Goal: Information Seeking & Learning: Learn about a topic

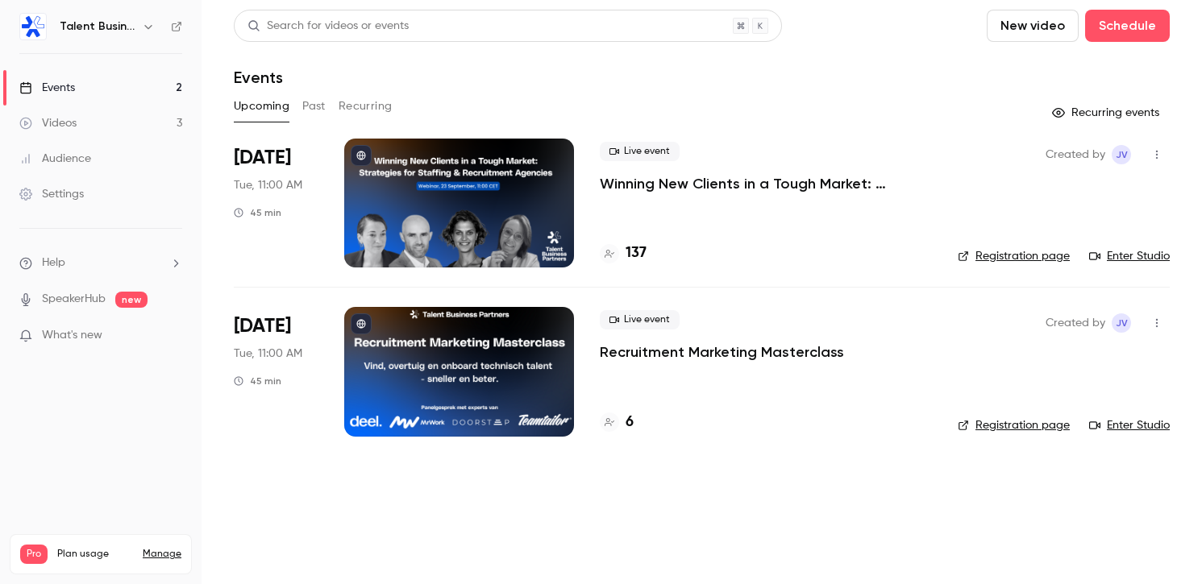
click at [316, 101] on button "Past" at bounding box center [313, 106] width 23 height 26
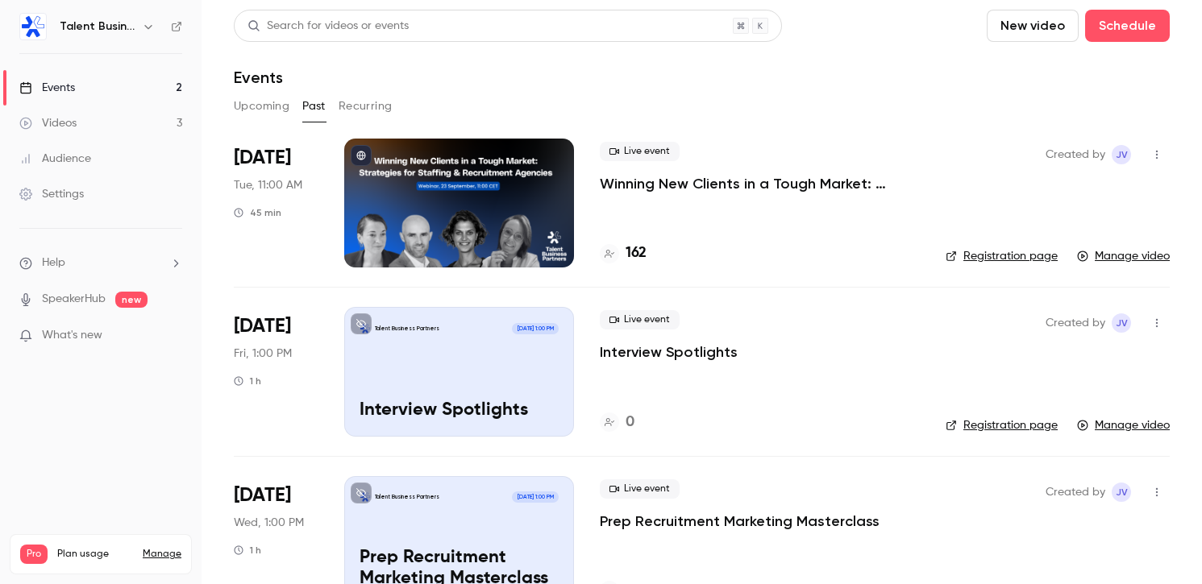
click at [1159, 150] on icon "button" at bounding box center [1156, 154] width 13 height 11
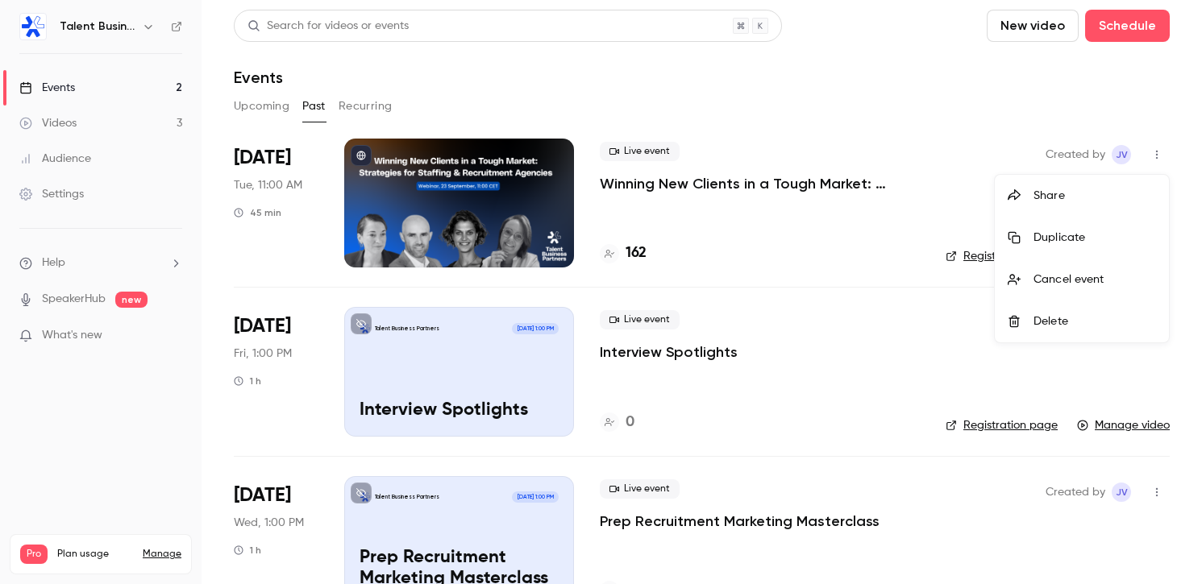
click at [770, 189] on div at bounding box center [601, 292] width 1202 height 584
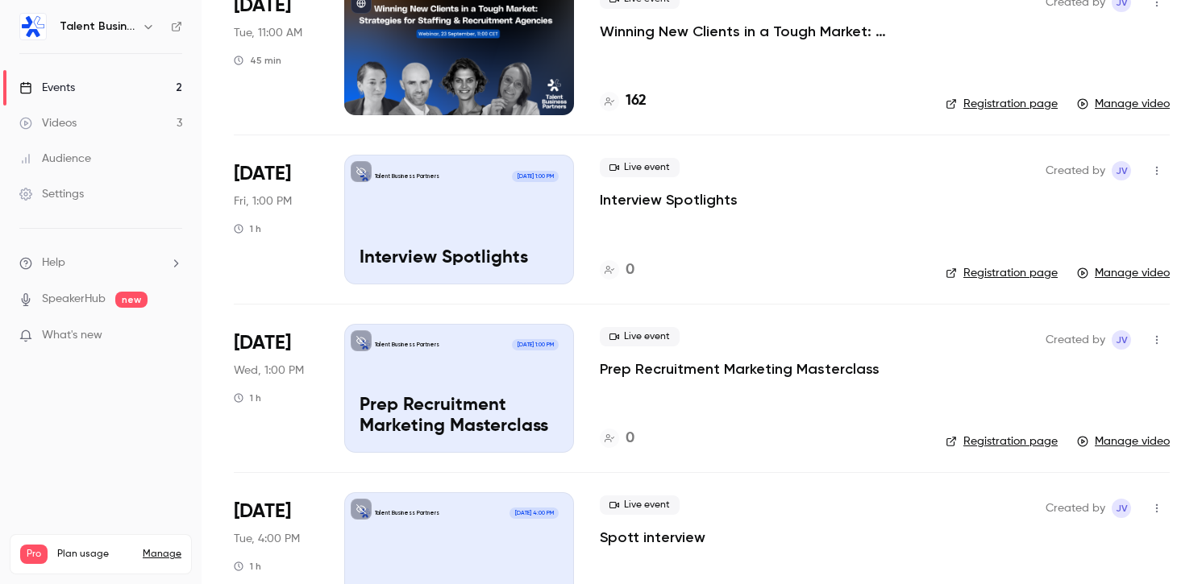
scroll to position [181, 0]
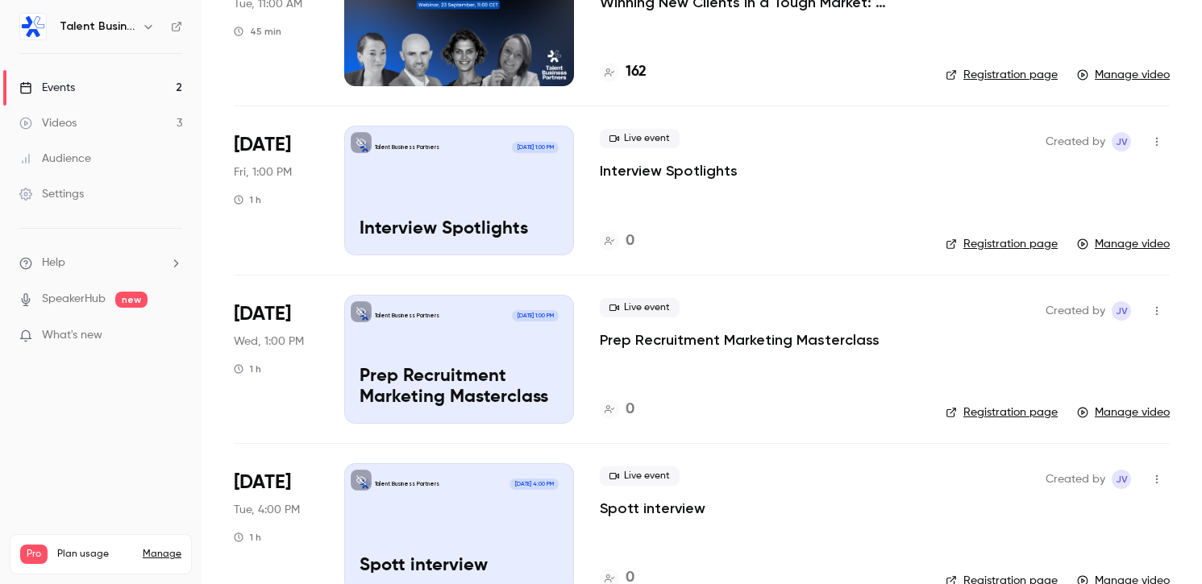
click at [1162, 143] on icon "button" at bounding box center [1156, 141] width 13 height 11
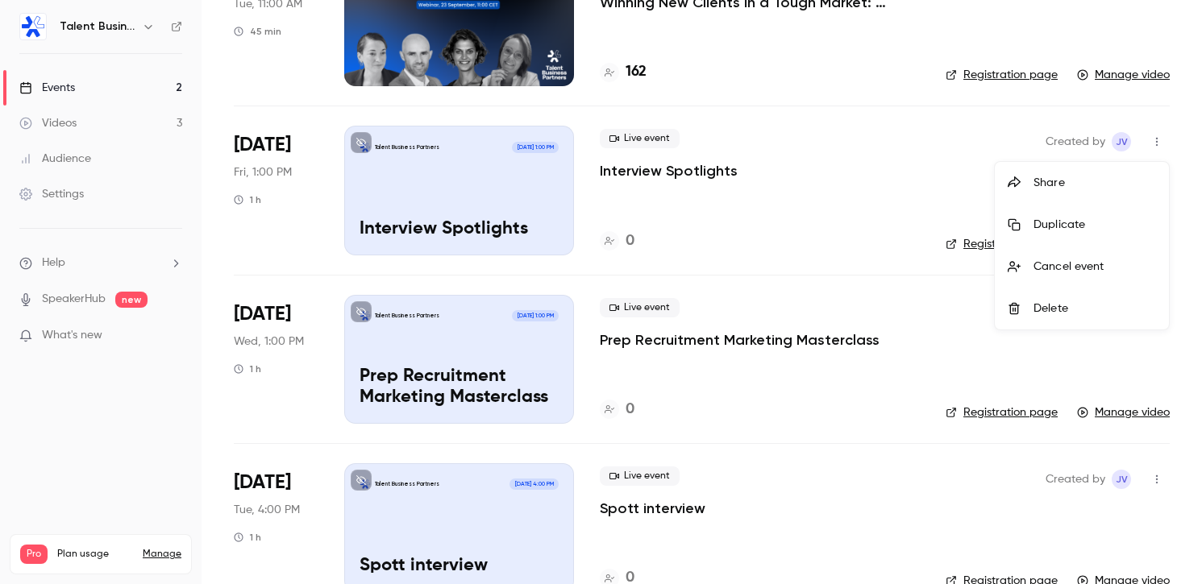
click at [662, 181] on div at bounding box center [601, 292] width 1202 height 584
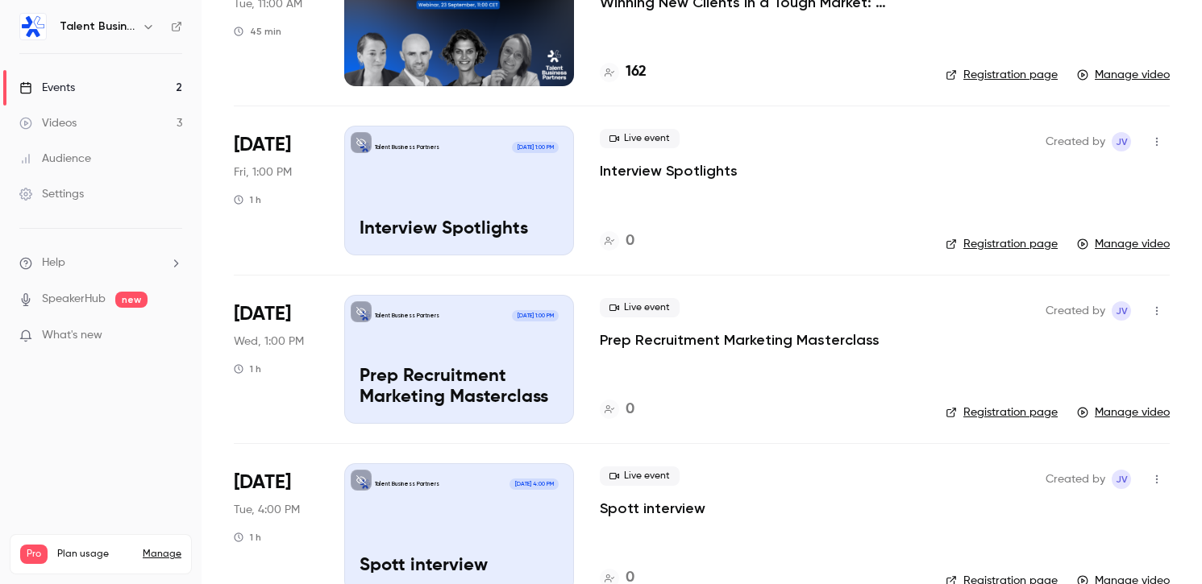
click at [662, 169] on p "Interview Spotlights" at bounding box center [669, 170] width 138 height 19
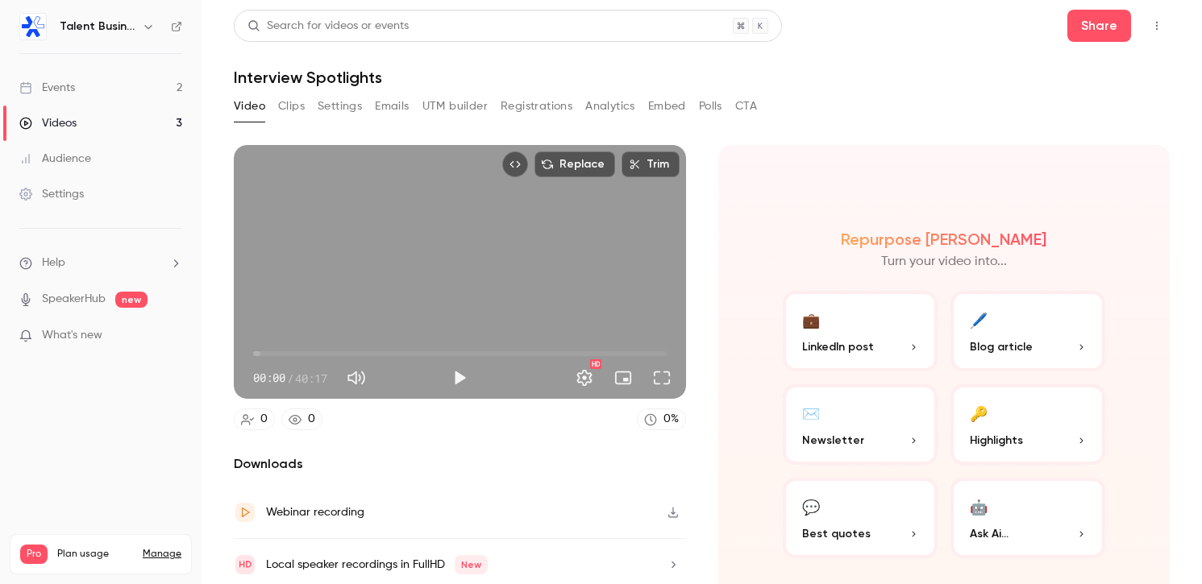
click at [298, 108] on button "Clips" at bounding box center [291, 106] width 27 height 26
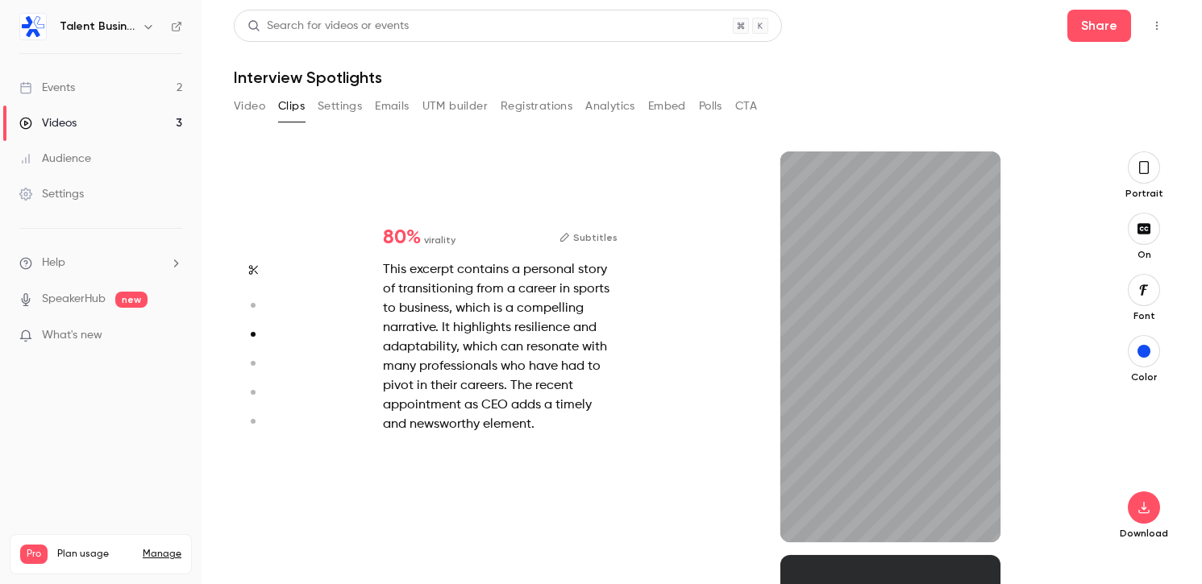
type input "*"
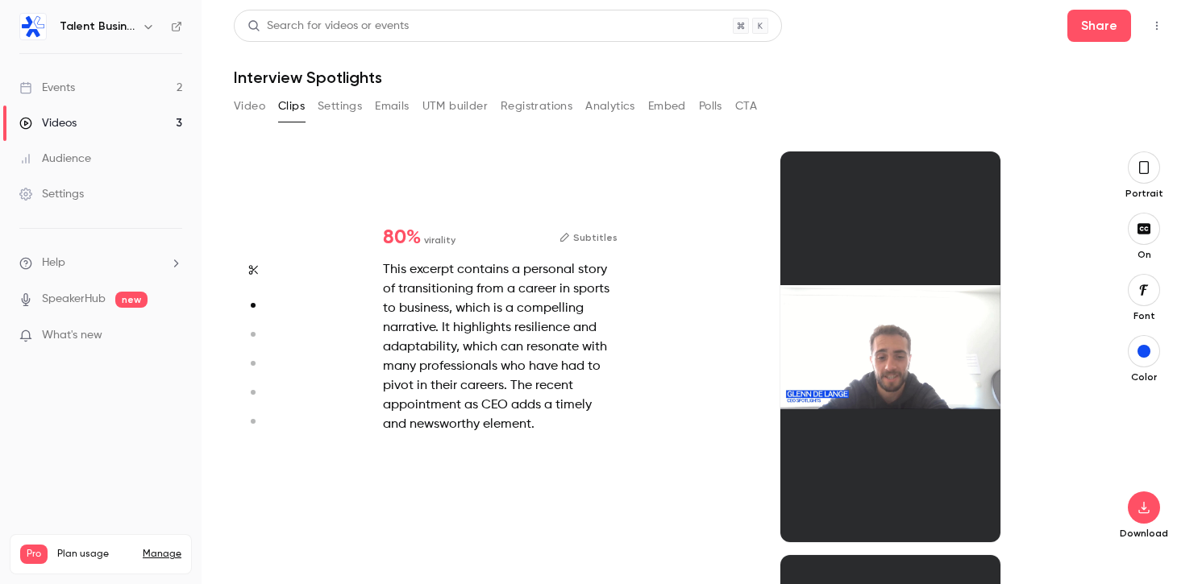
scroll to position [404, 0]
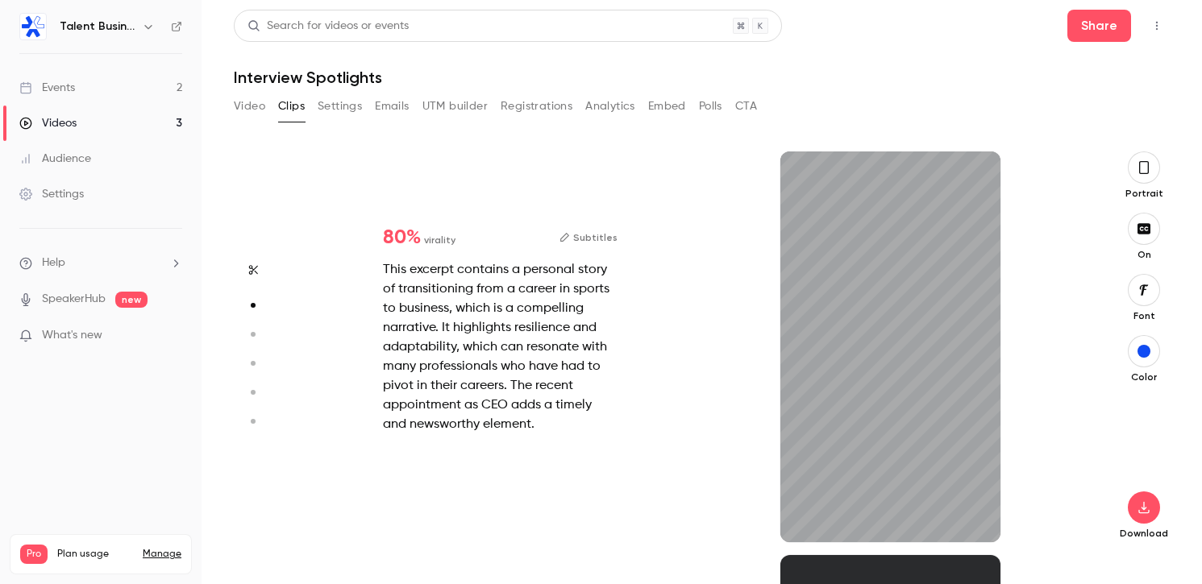
type input "**"
click at [64, 85] on div "Events" at bounding box center [47, 88] width 56 height 16
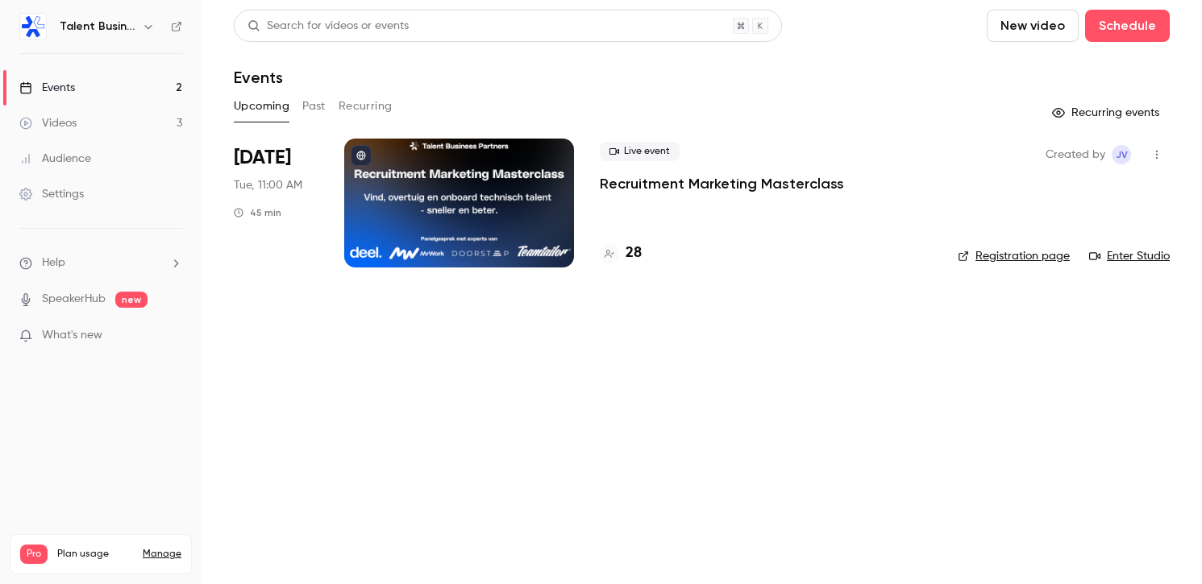
click at [309, 104] on button "Past" at bounding box center [313, 106] width 23 height 26
